Goal: Task Accomplishment & Management: Use online tool/utility

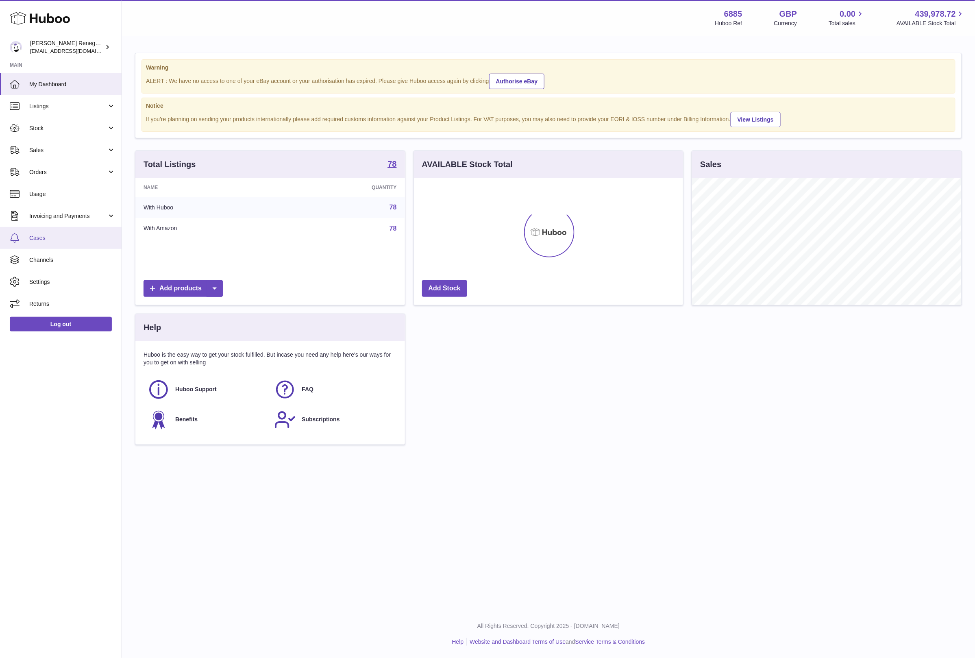
scroll to position [127, 269]
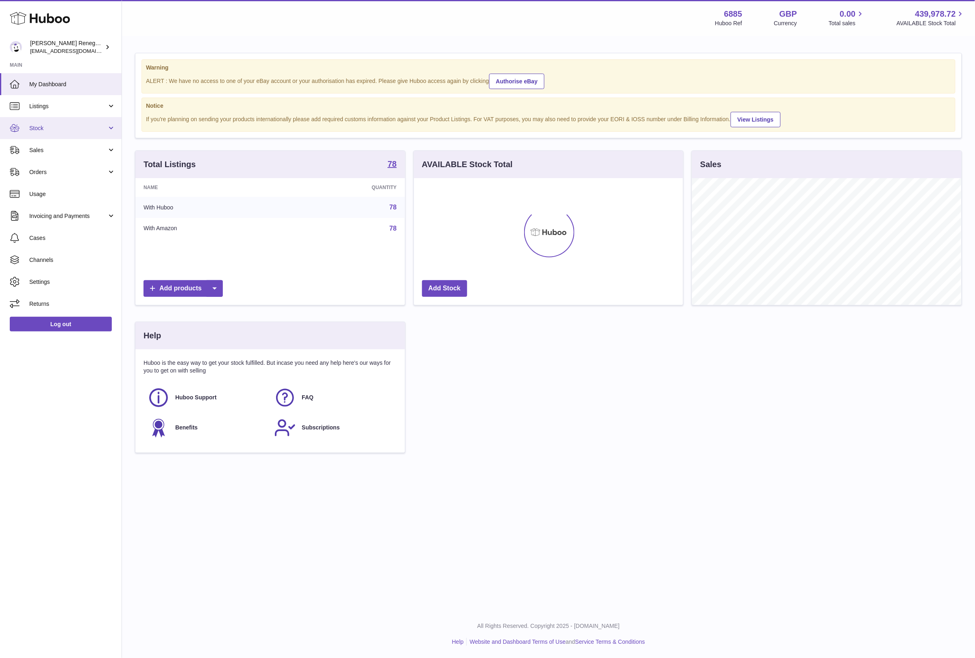
click at [38, 131] on span "Stock" at bounding box center [68, 128] width 78 height 8
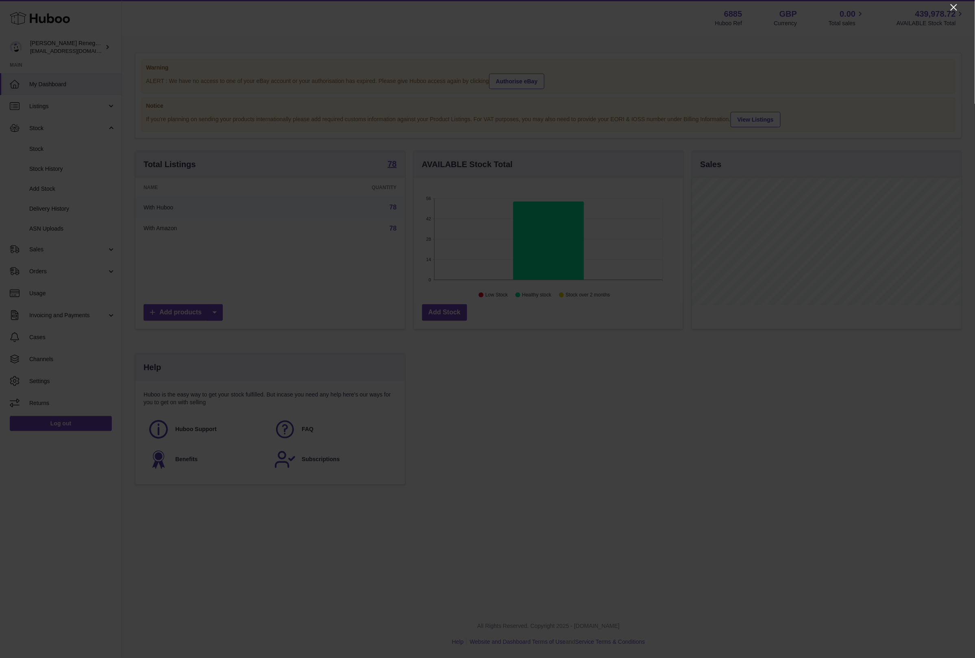
click at [955, 10] on icon "Close" at bounding box center [954, 7] width 10 height 10
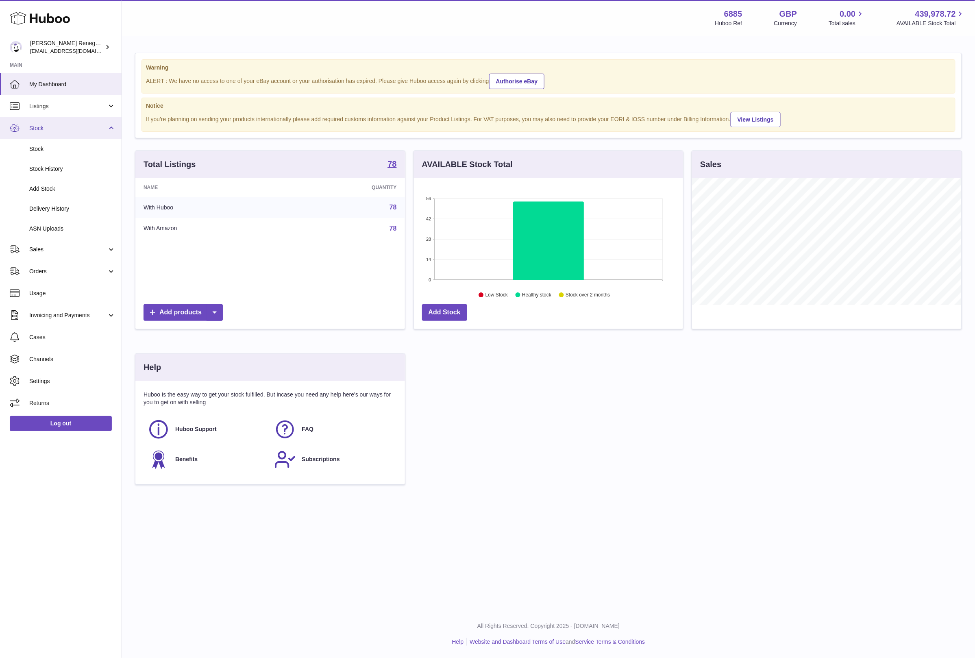
click at [79, 126] on span "Stock" at bounding box center [68, 128] width 78 height 8
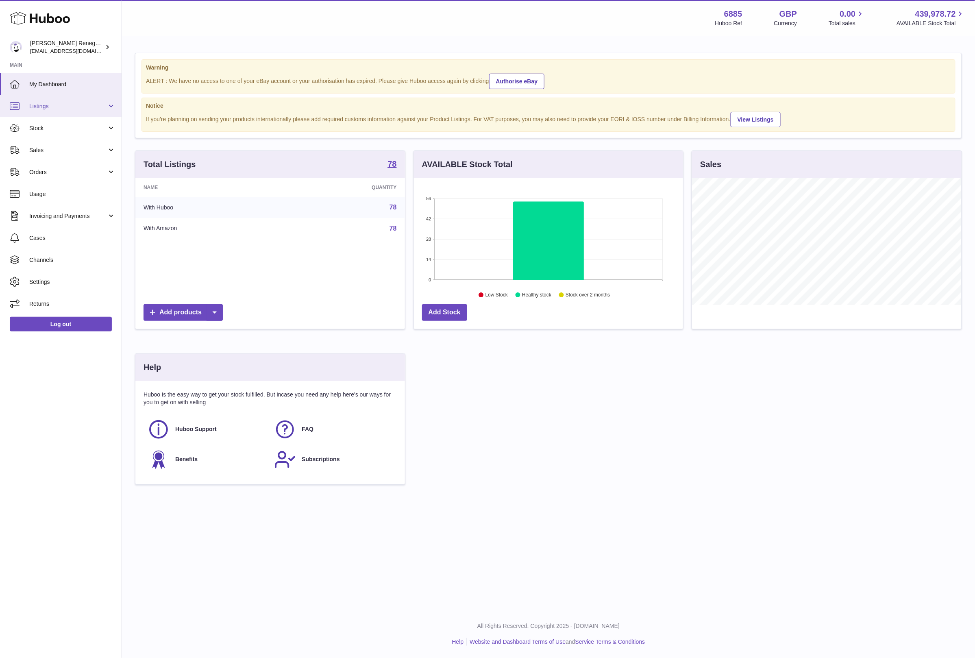
click at [85, 109] on span "Listings" at bounding box center [68, 107] width 78 height 8
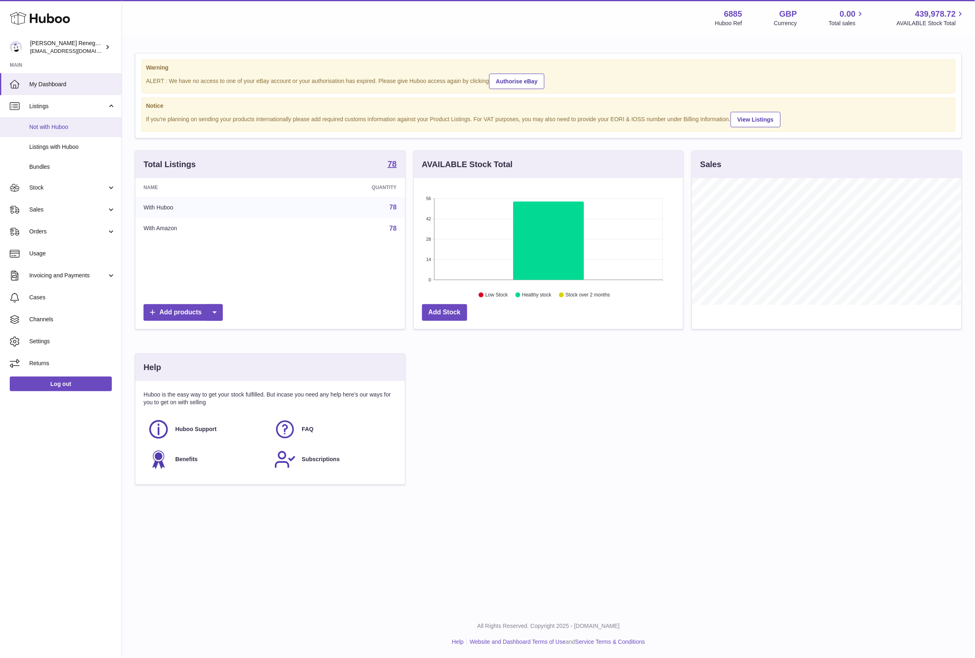
click at [80, 126] on span "Not with Huboo" at bounding box center [72, 127] width 86 height 8
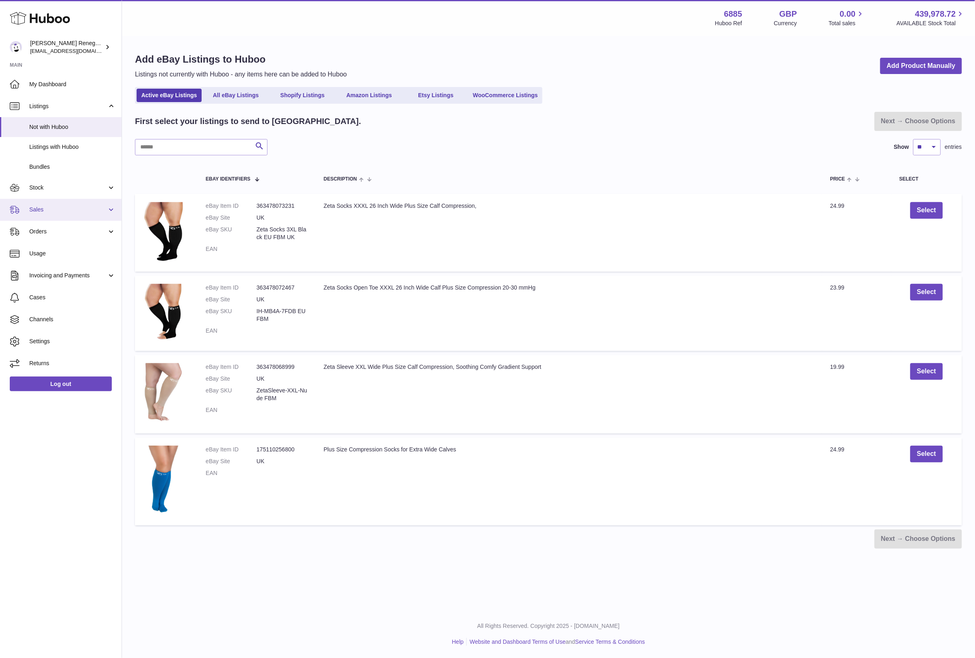
click at [82, 212] on span "Sales" at bounding box center [68, 210] width 78 height 8
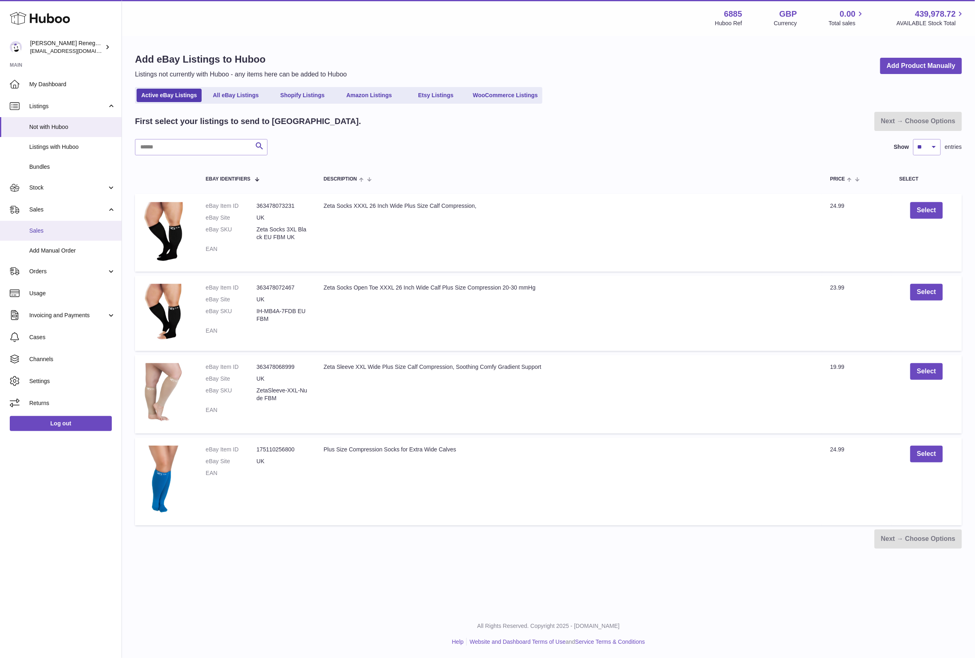
click at [70, 231] on span "Sales" at bounding box center [72, 231] width 86 height 8
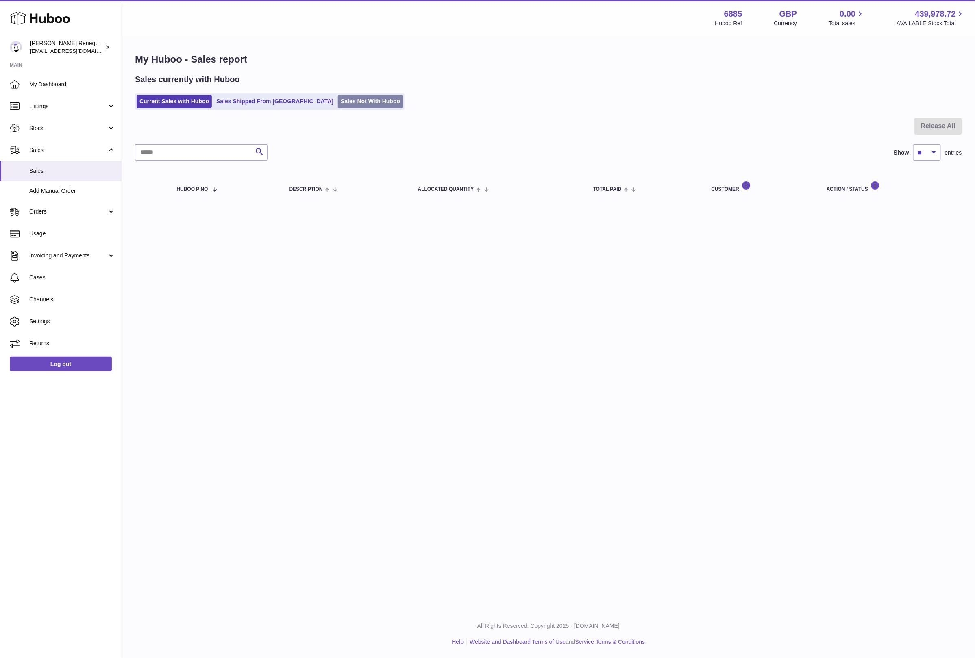
click at [338, 99] on link "Sales Not With Huboo" at bounding box center [370, 101] width 65 height 13
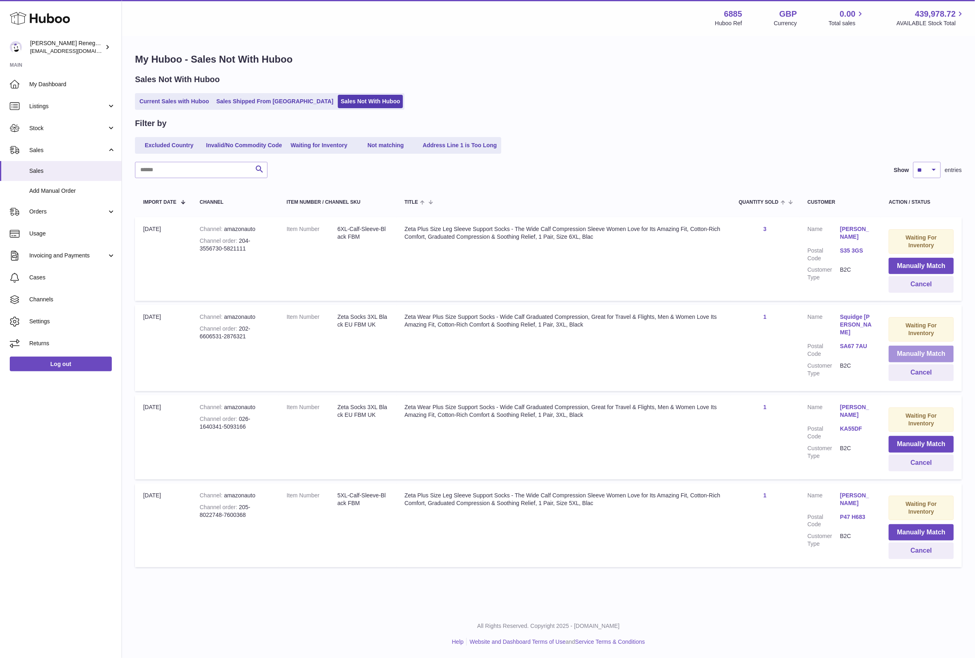
click at [897, 353] on button "Manually Match" at bounding box center [921, 354] width 65 height 17
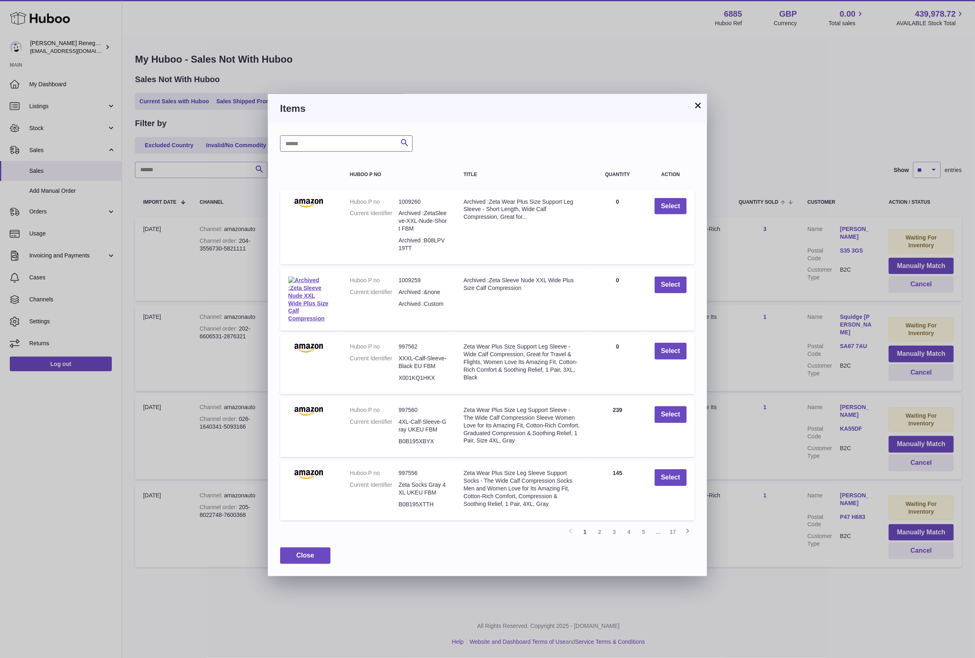
click at [334, 147] on input "text" at bounding box center [346, 143] width 133 height 16
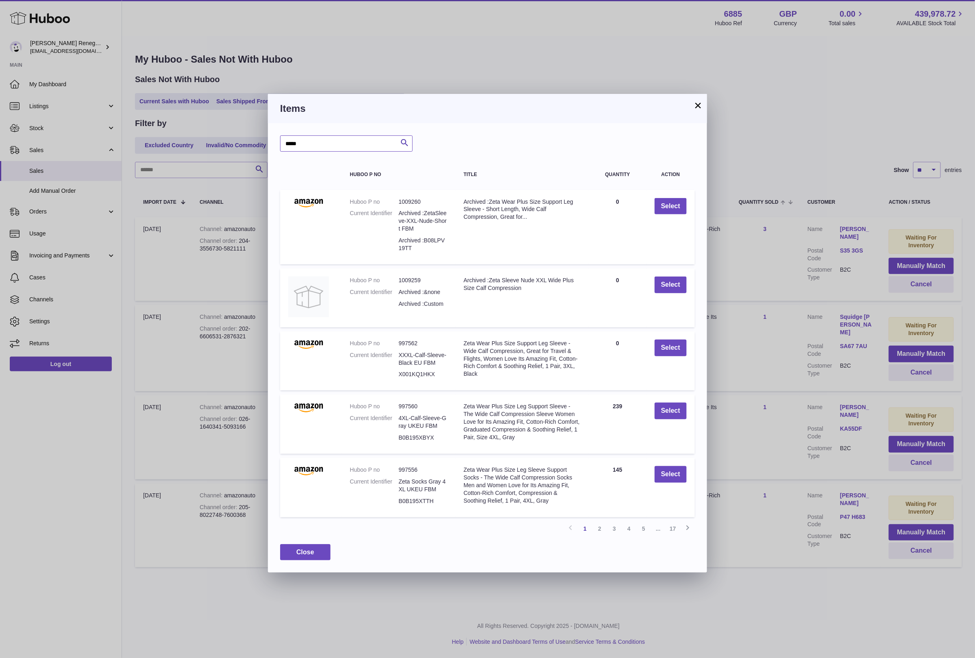
type input "*****"
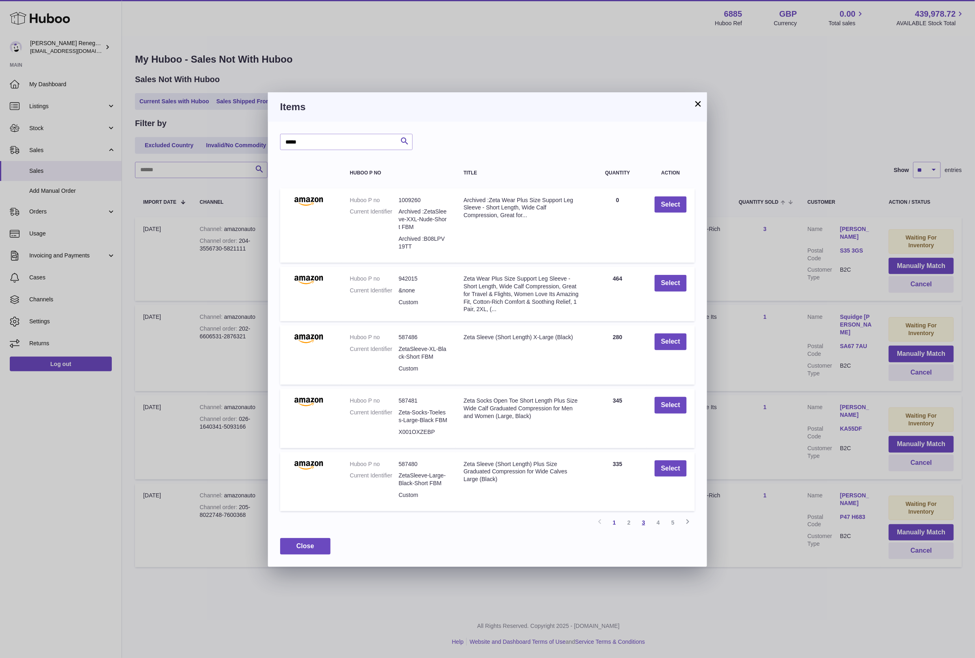
click at [645, 521] on link "3" at bounding box center [644, 522] width 15 height 15
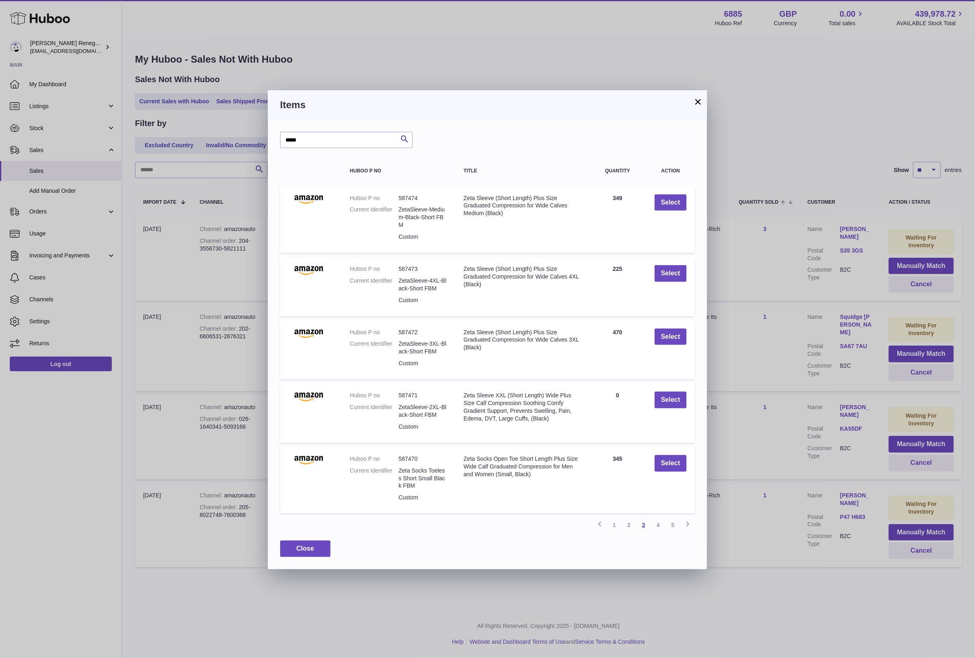
click at [643, 523] on link "3" at bounding box center [644, 525] width 15 height 15
click at [630, 523] on link "2" at bounding box center [629, 525] width 15 height 15
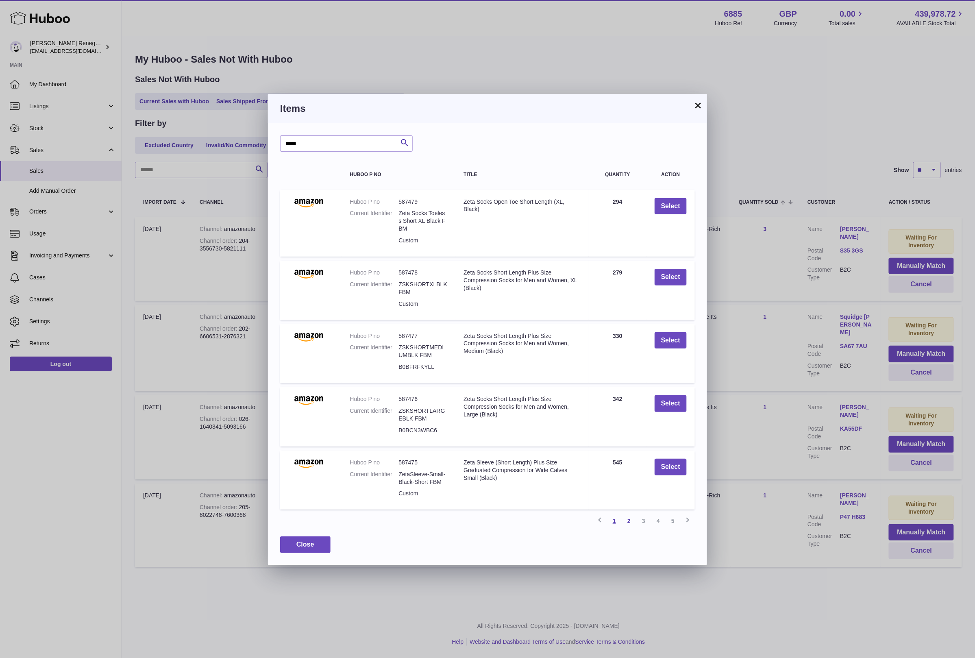
click at [611, 521] on link "1" at bounding box center [614, 521] width 15 height 15
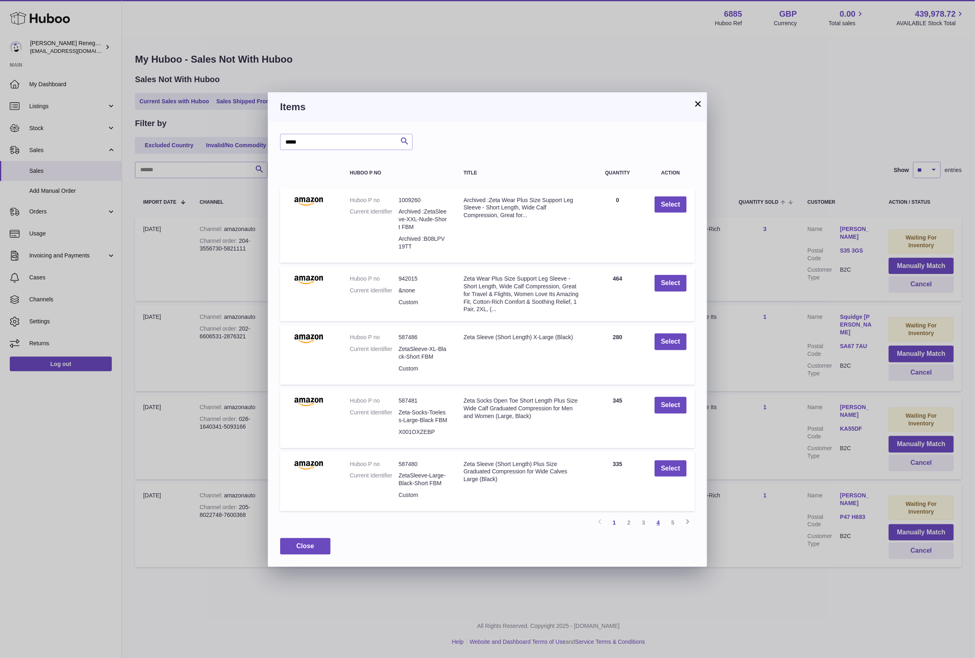
click at [657, 521] on link "4" at bounding box center [658, 522] width 15 height 15
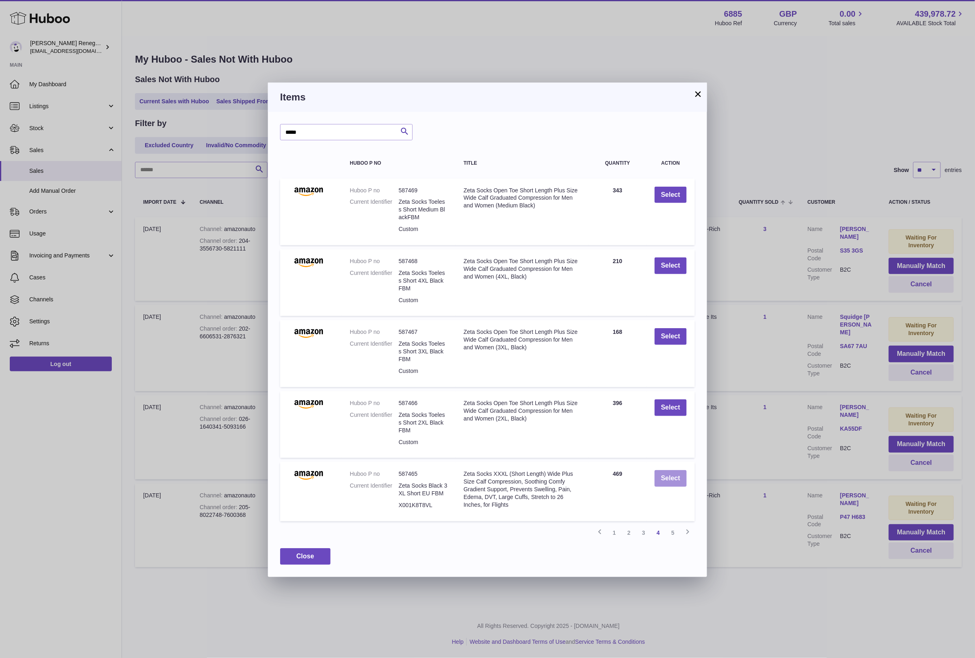
click at [681, 472] on button "Select" at bounding box center [671, 478] width 32 height 17
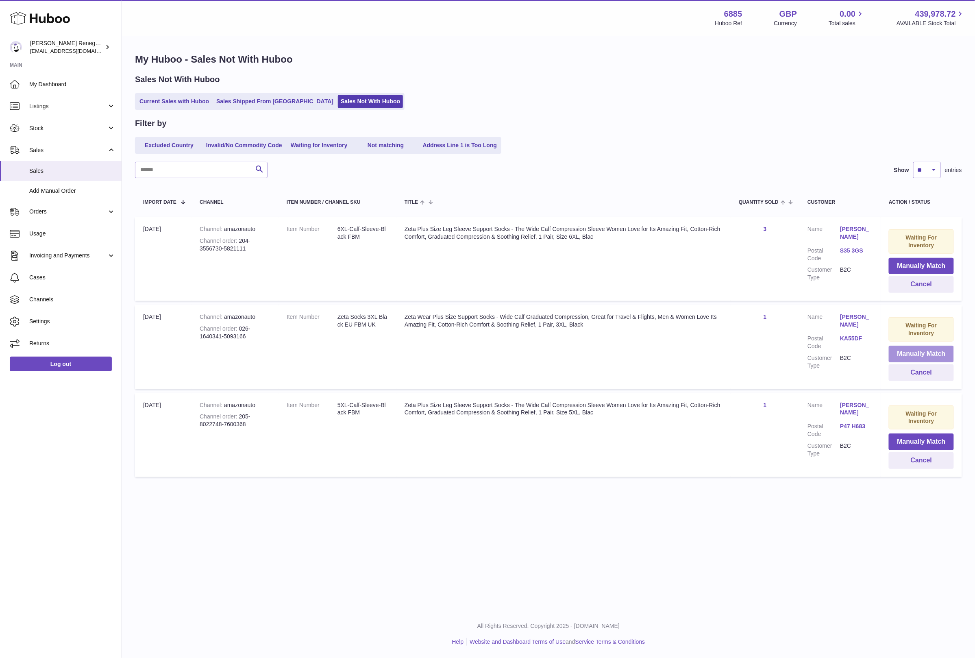
click at [913, 355] on button "Manually Match" at bounding box center [921, 354] width 65 height 17
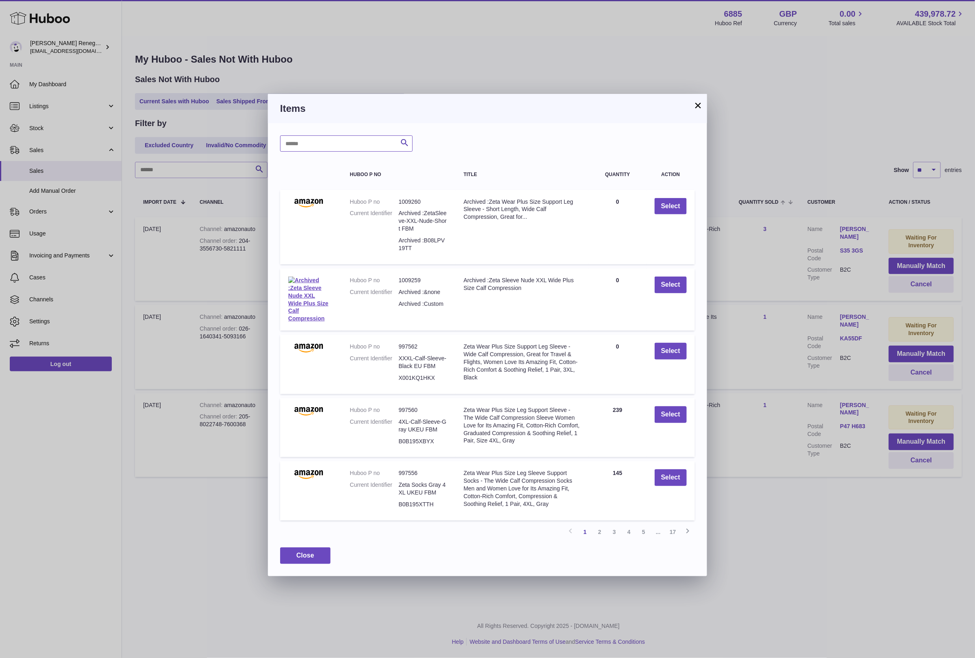
click at [300, 142] on input "text" at bounding box center [346, 143] width 133 height 16
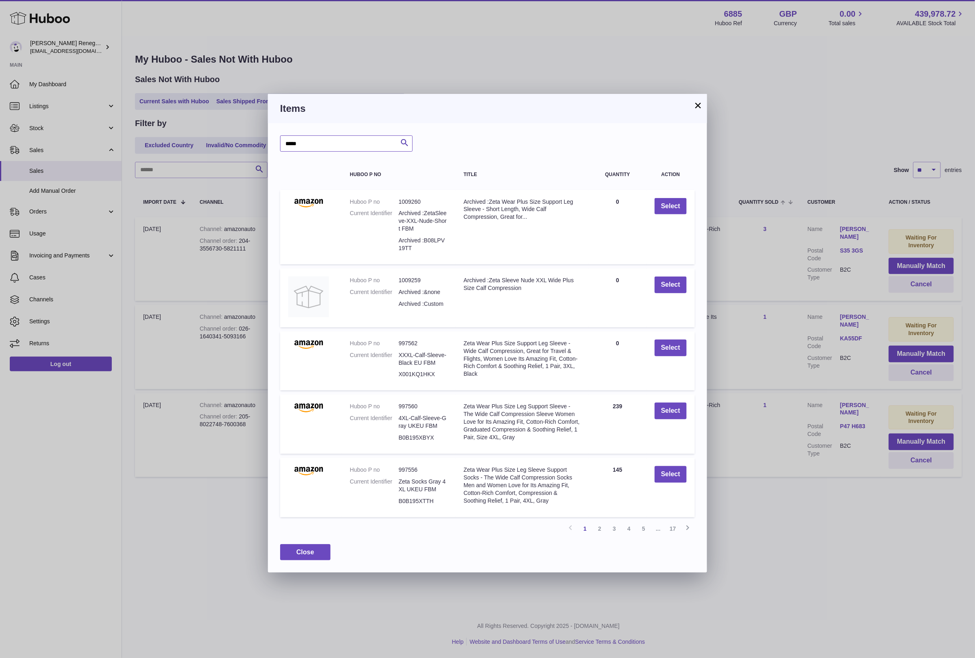
type input "*****"
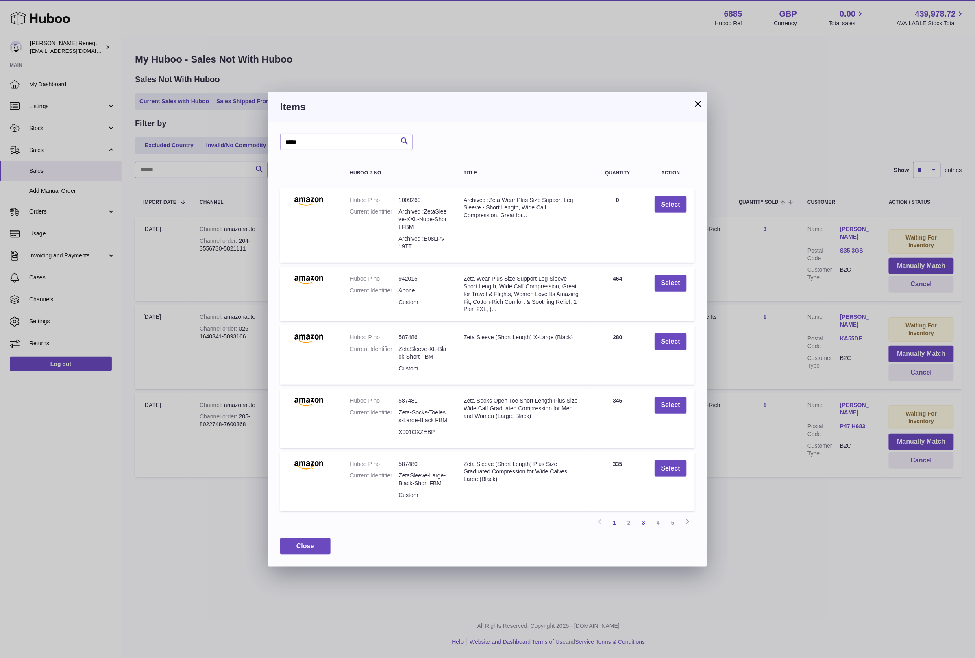
click at [640, 521] on link "3" at bounding box center [644, 522] width 15 height 15
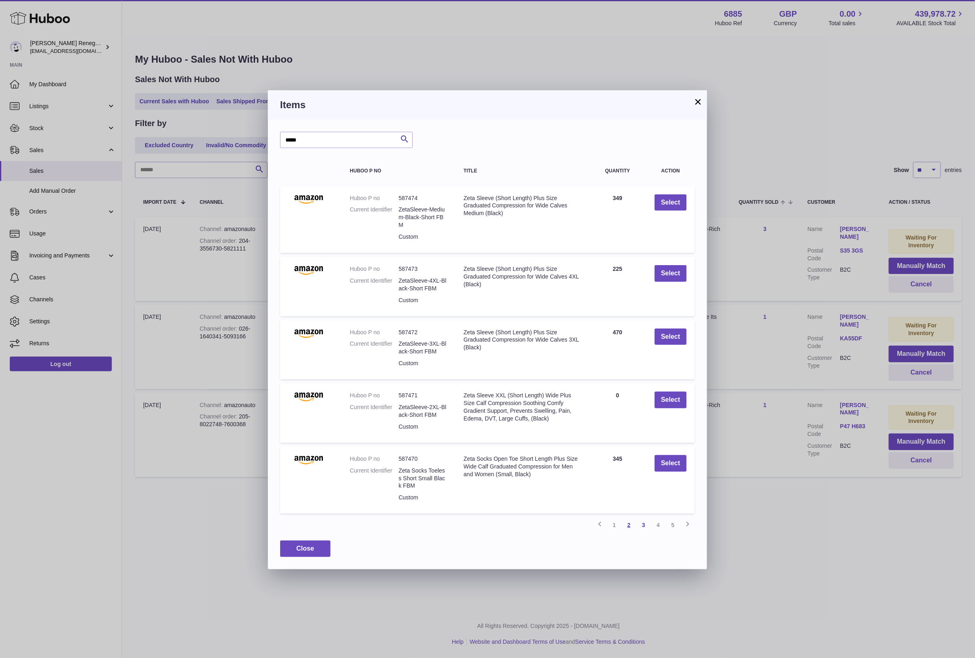
click at [626, 523] on link "2" at bounding box center [629, 525] width 15 height 15
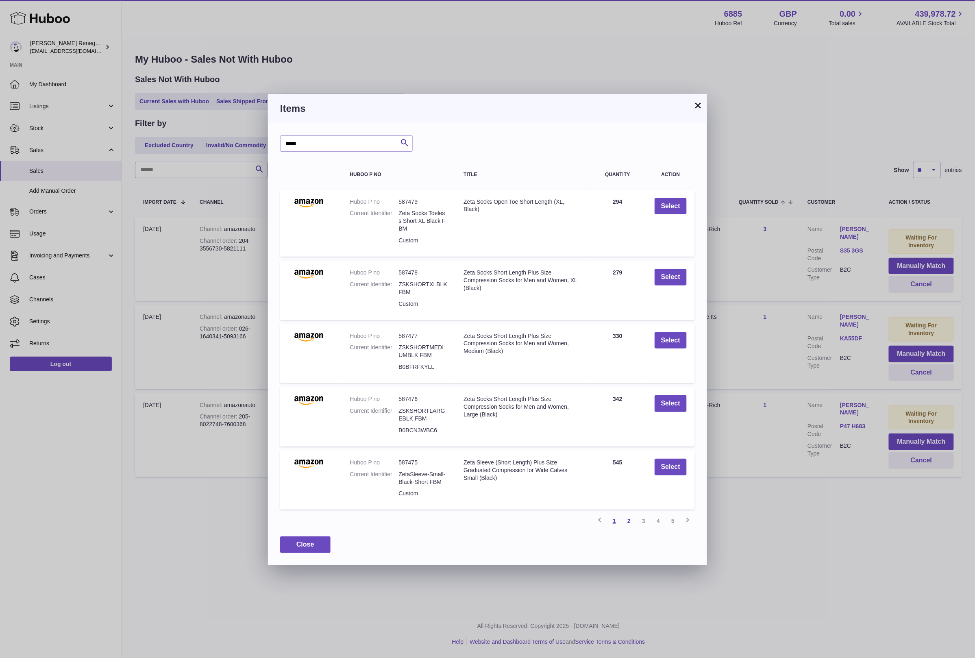
click at [617, 523] on link "1" at bounding box center [614, 521] width 15 height 15
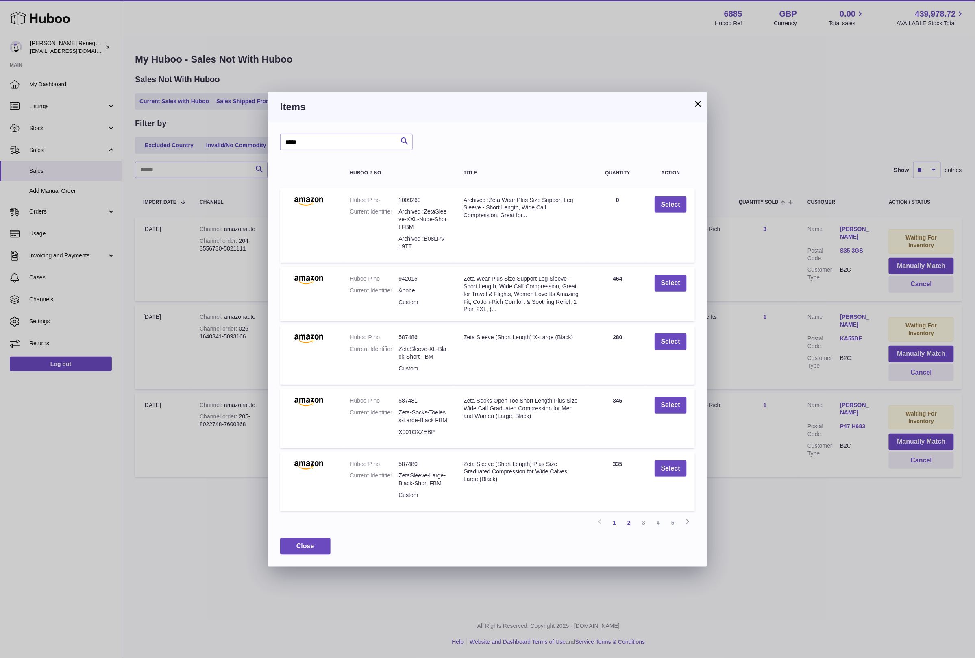
click at [626, 525] on link "2" at bounding box center [629, 522] width 15 height 15
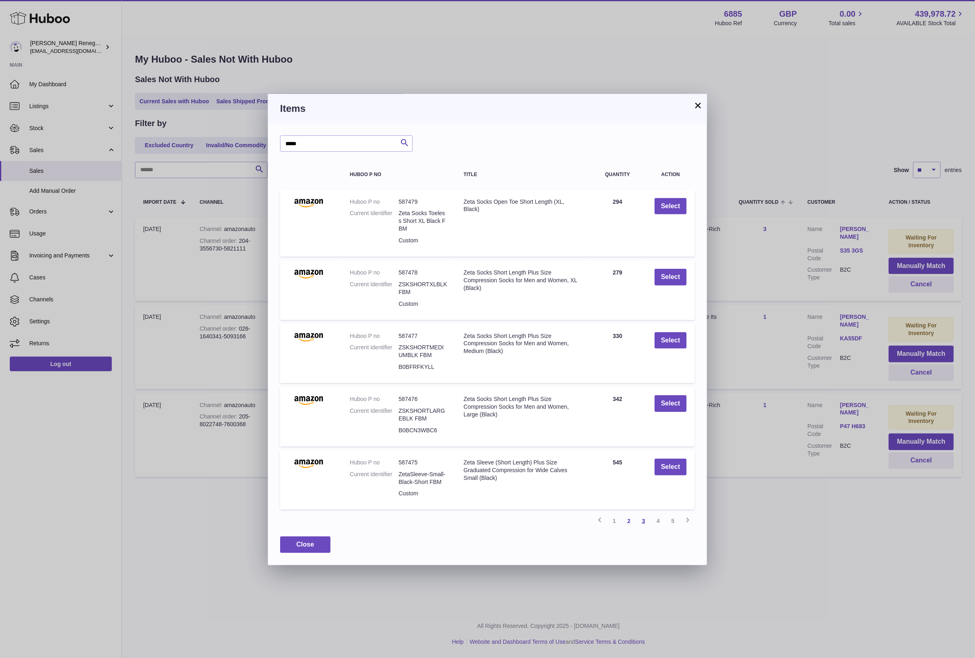
click at [645, 523] on link "3" at bounding box center [644, 521] width 15 height 15
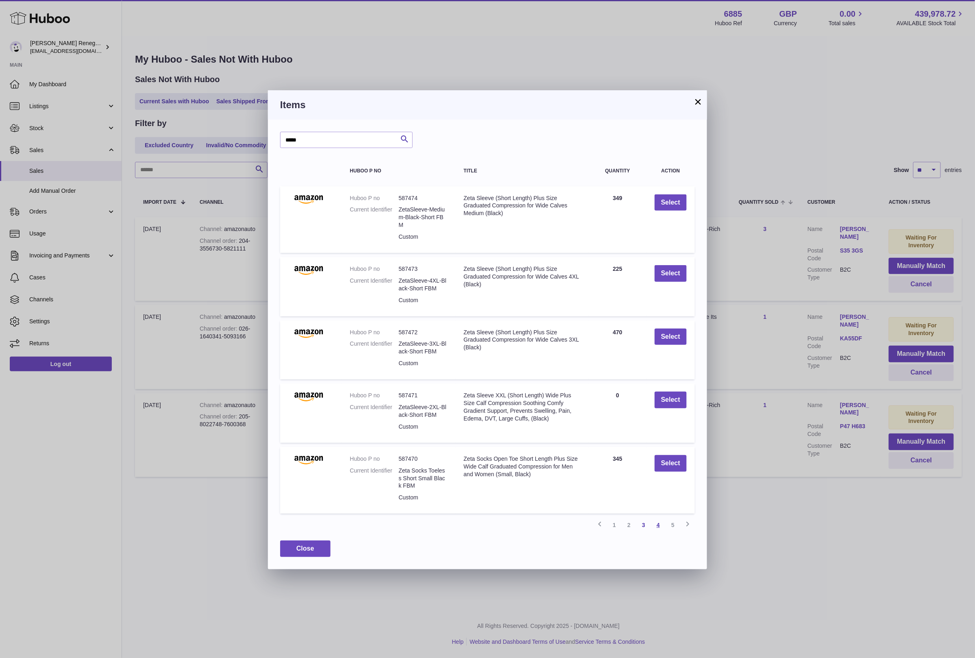
click at [655, 522] on link "4" at bounding box center [658, 525] width 15 height 15
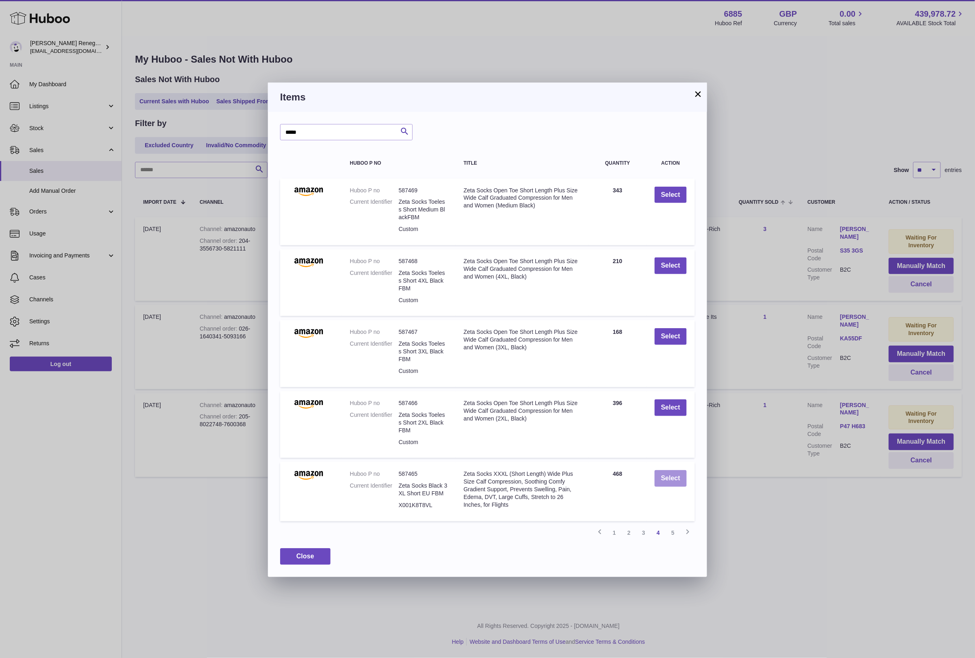
click at [677, 479] on button "Select" at bounding box center [671, 478] width 32 height 17
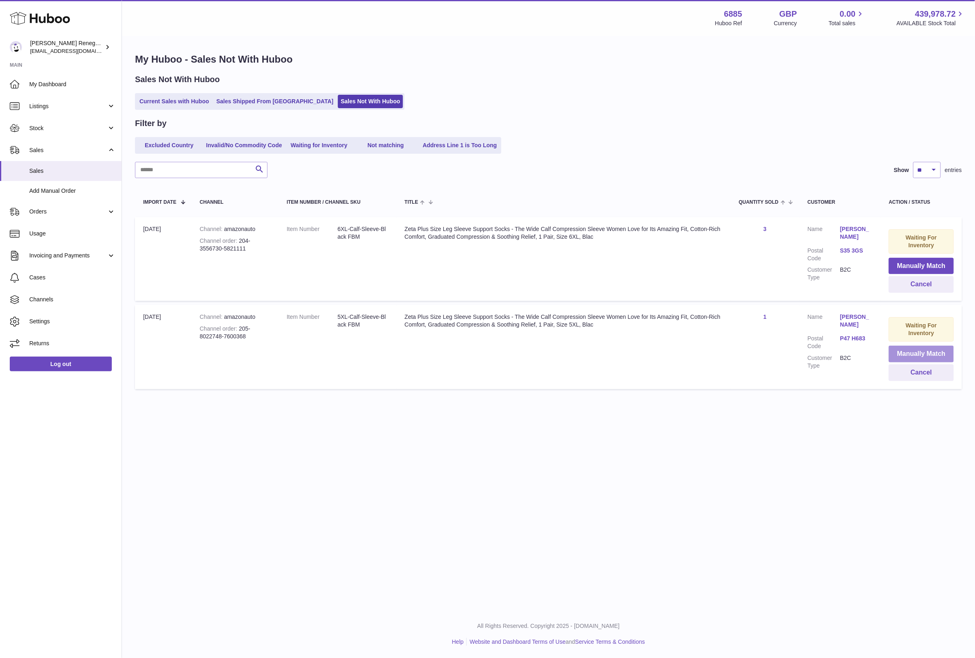
click at [923, 355] on button "Manually Match" at bounding box center [921, 354] width 65 height 17
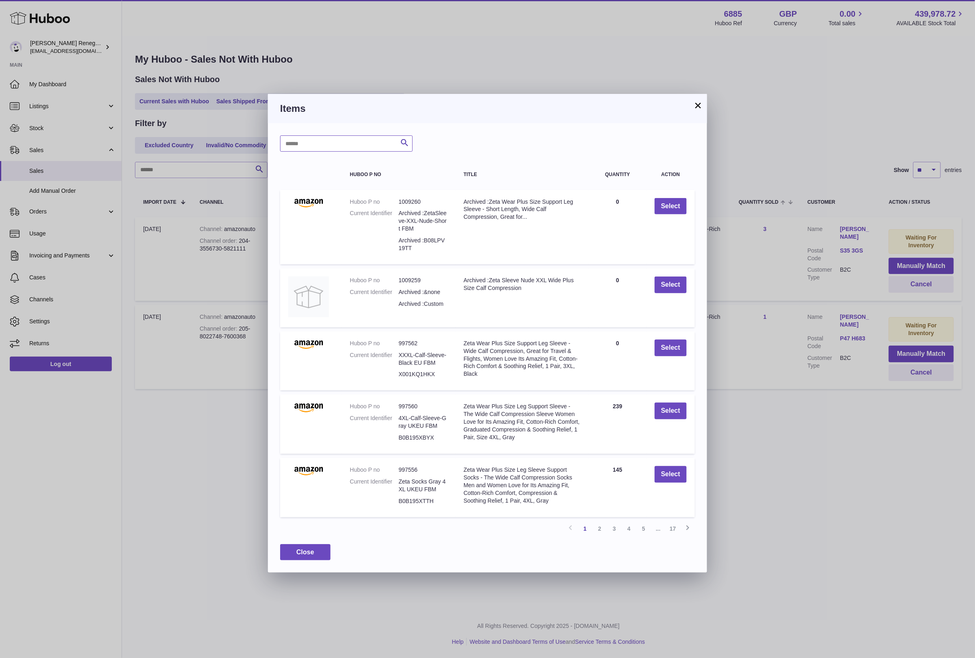
click at [371, 145] on input "text" at bounding box center [346, 143] width 133 height 16
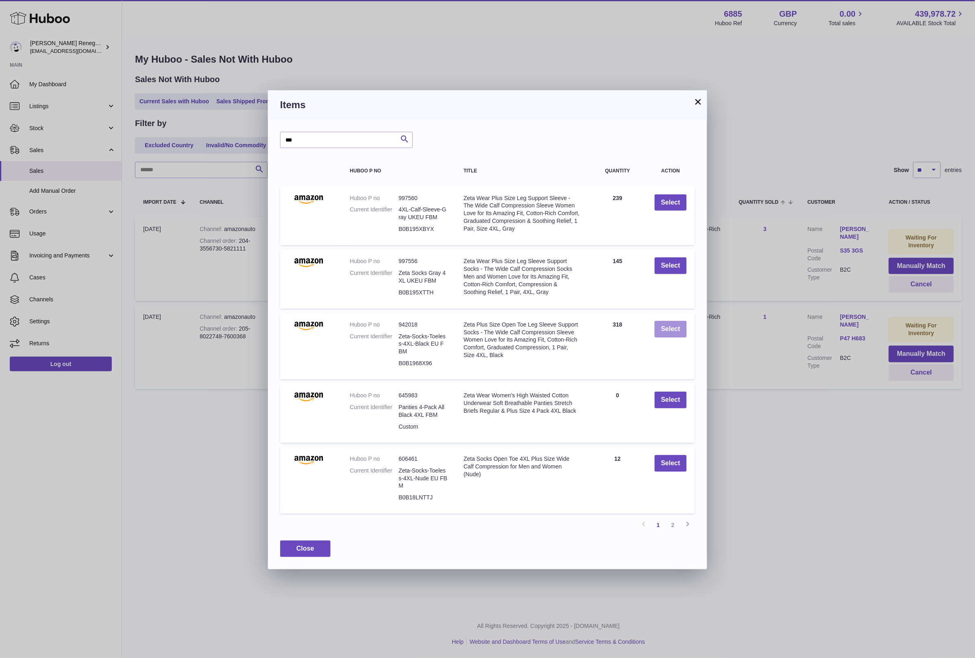
drag, startPoint x: 687, startPoint y: 327, endPoint x: 560, endPoint y: 354, distance: 129.3
click at [570, 358] on tr "Huboo P no 942018 Current Identifier Zeta-Socks-Toeless-4XL-Black EU FBM B0B196…" at bounding box center [487, 346] width 415 height 67
click at [673, 521] on link "2" at bounding box center [673, 525] width 15 height 15
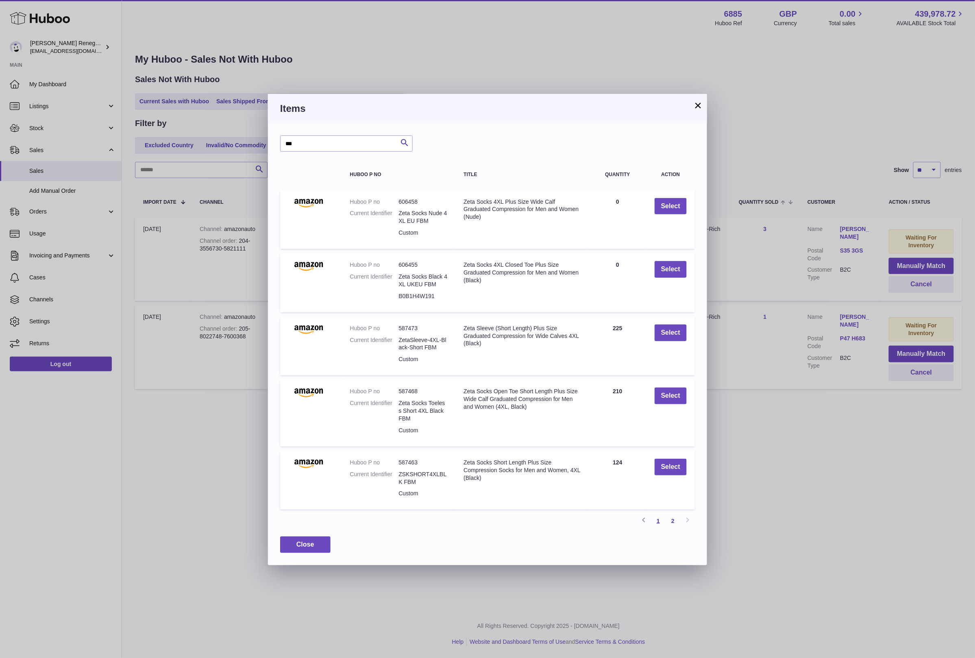
click at [661, 517] on link "1" at bounding box center [658, 521] width 15 height 15
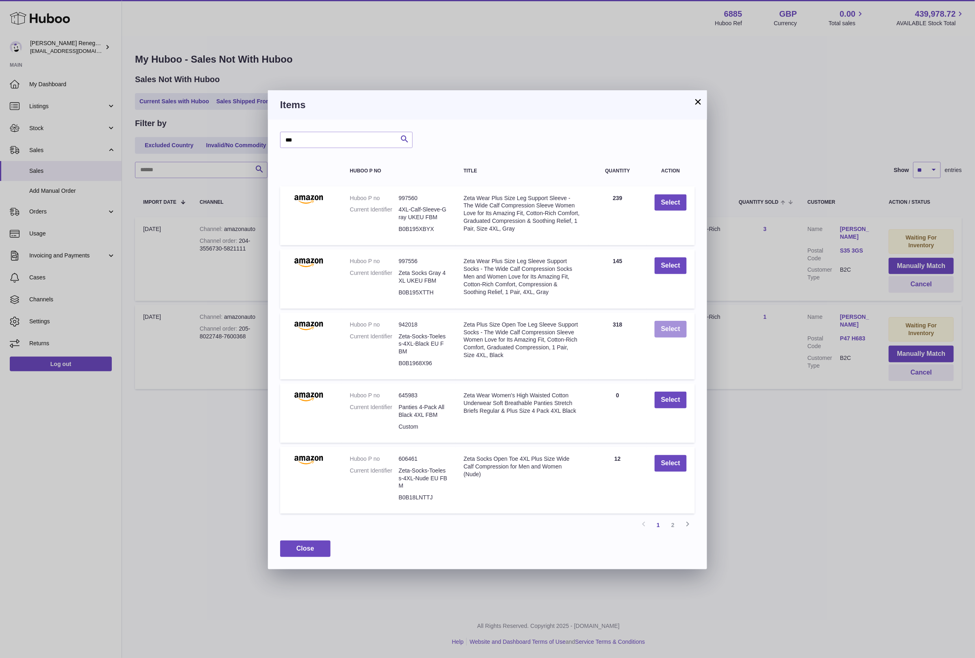
drag, startPoint x: 669, startPoint y: 323, endPoint x: 390, endPoint y: 231, distance: 293.3
click at [453, 276] on tbody "Huboo P no 997560 Current Identifier 4XL-Calf-Sleeve-Gray UKEU FBM B0B195XBYX T…" at bounding box center [487, 350] width 415 height 328
drag, startPoint x: 327, startPoint y: 142, endPoint x: 189, endPoint y: 122, distance: 140.1
click at [216, 129] on div "× Items *** Search Huboo P no Title Quantity Action Huboo P no 997560 Current I…" at bounding box center [487, 329] width 975 height 658
type input "***"
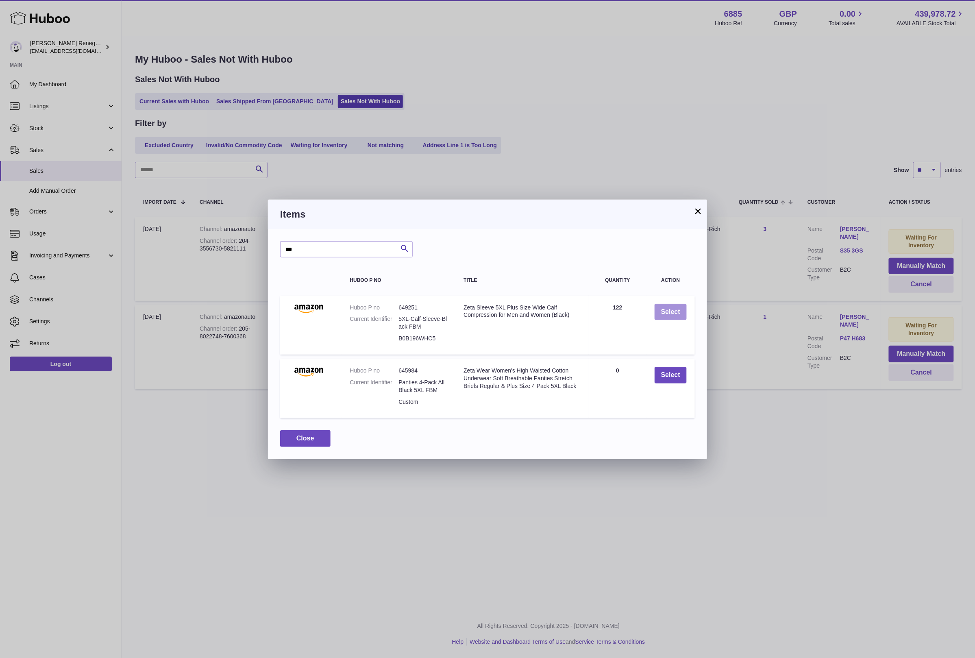
click at [679, 310] on button "Select" at bounding box center [671, 312] width 32 height 17
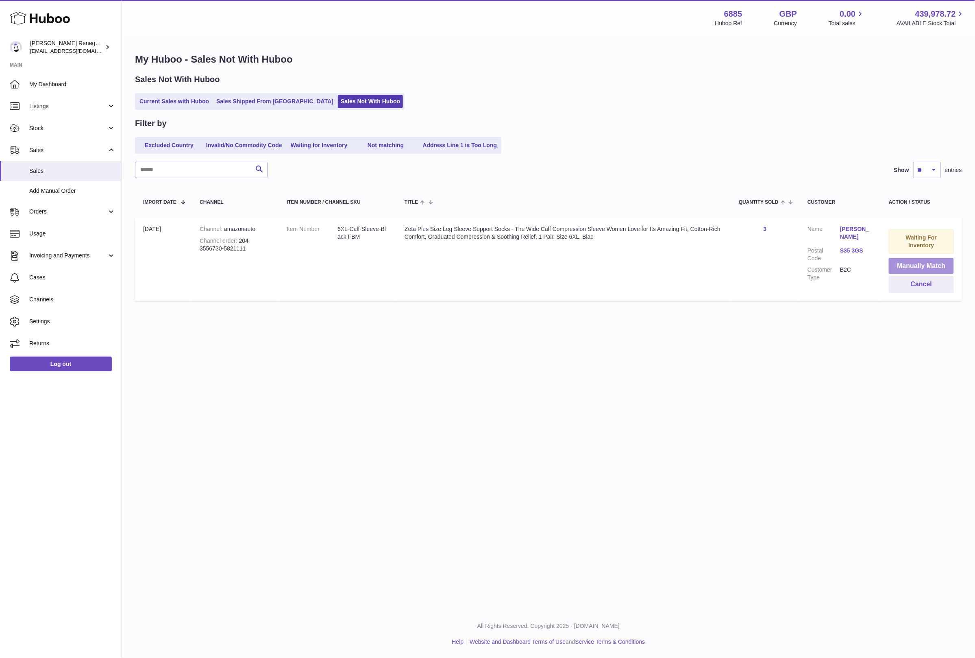
click at [931, 266] on button "Manually Match" at bounding box center [921, 266] width 65 height 17
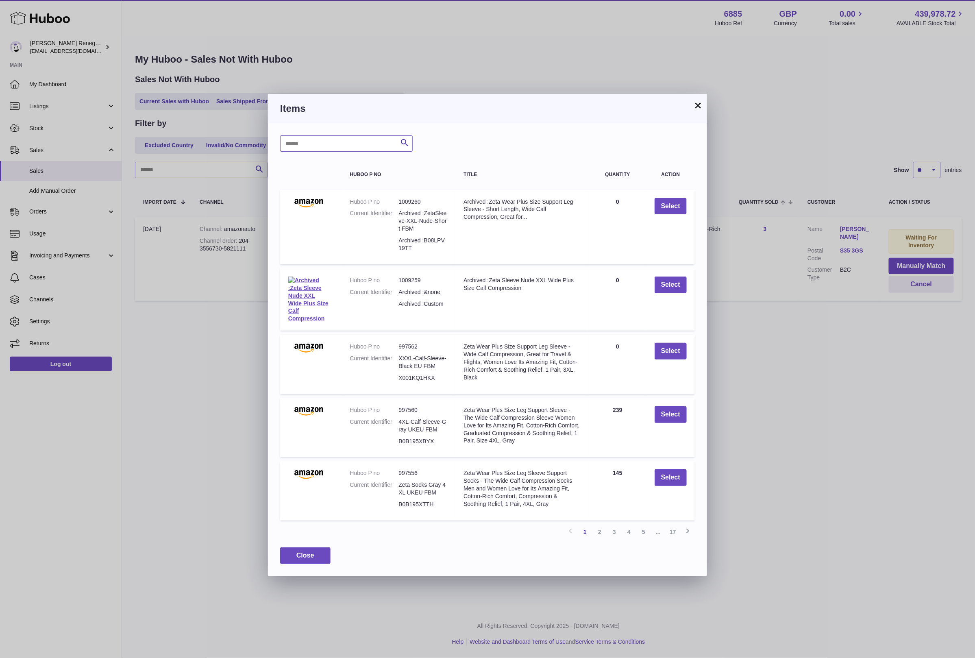
click at [346, 139] on input "text" at bounding box center [346, 143] width 133 height 16
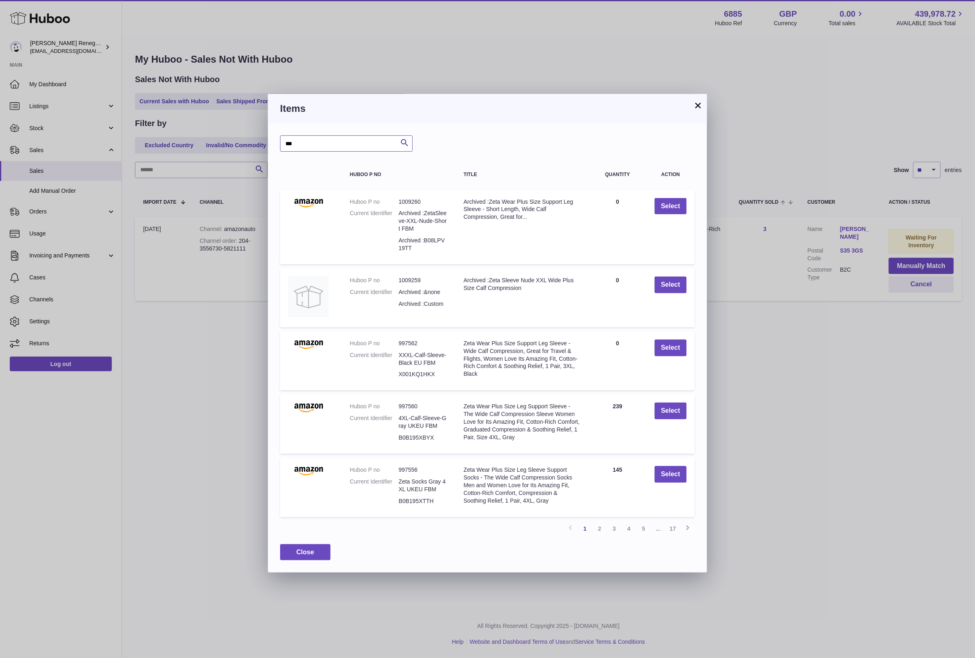
type input "***"
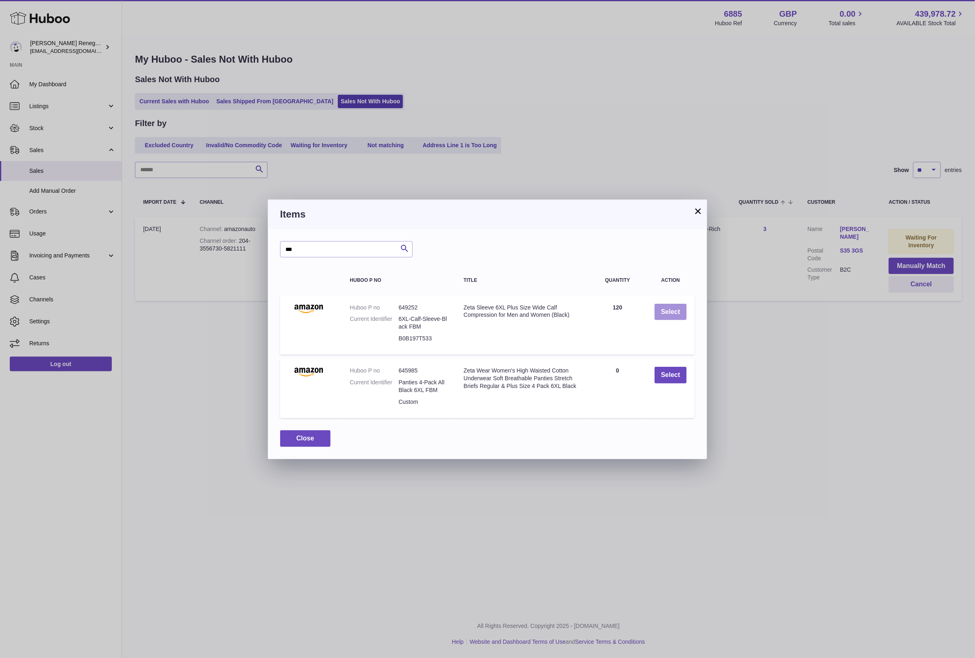
click at [667, 312] on button "Select" at bounding box center [671, 312] width 32 height 17
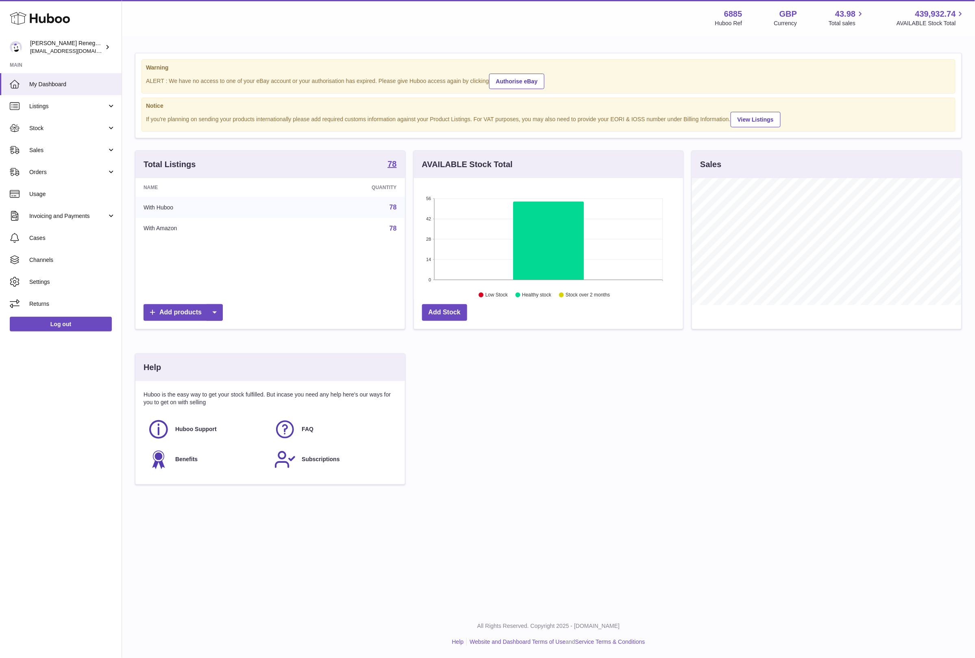
scroll to position [406631, 406488]
